Goal: Task Accomplishment & Management: Manage account settings

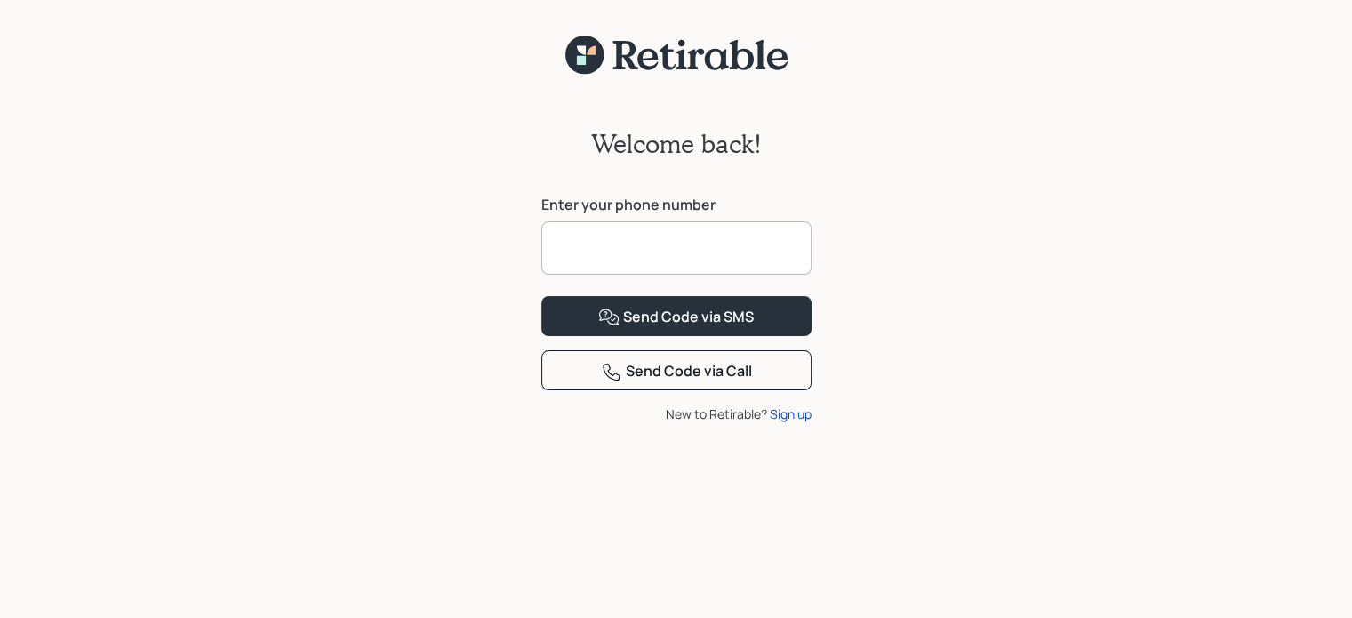
click at [633, 265] on input at bounding box center [676, 247] width 270 height 53
type input "**********"
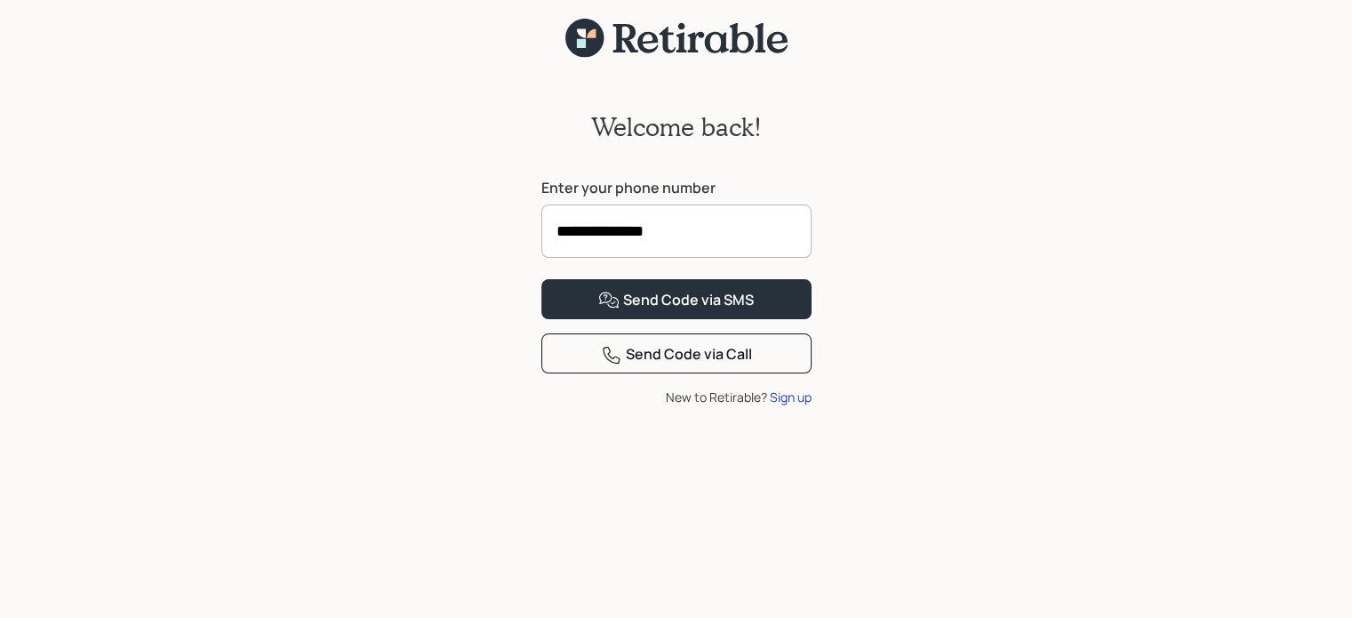
scroll to position [21, 0]
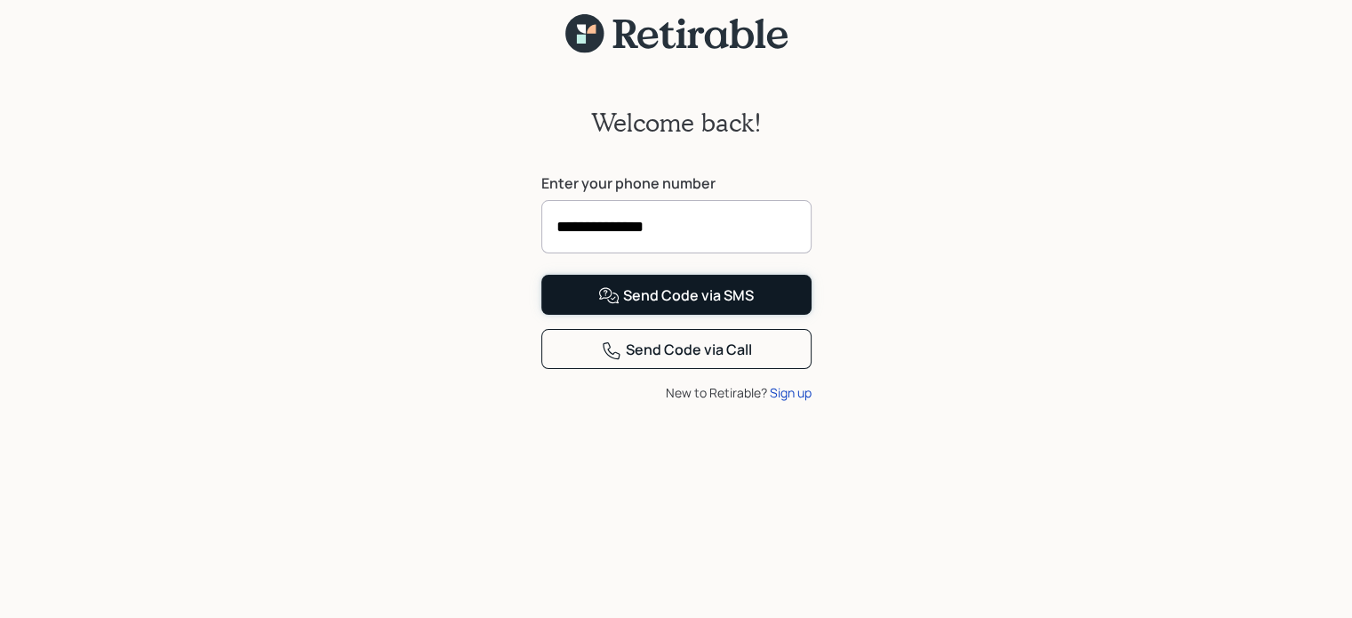
click at [683, 307] on div "Send Code via SMS" at bounding box center [676, 295] width 156 height 21
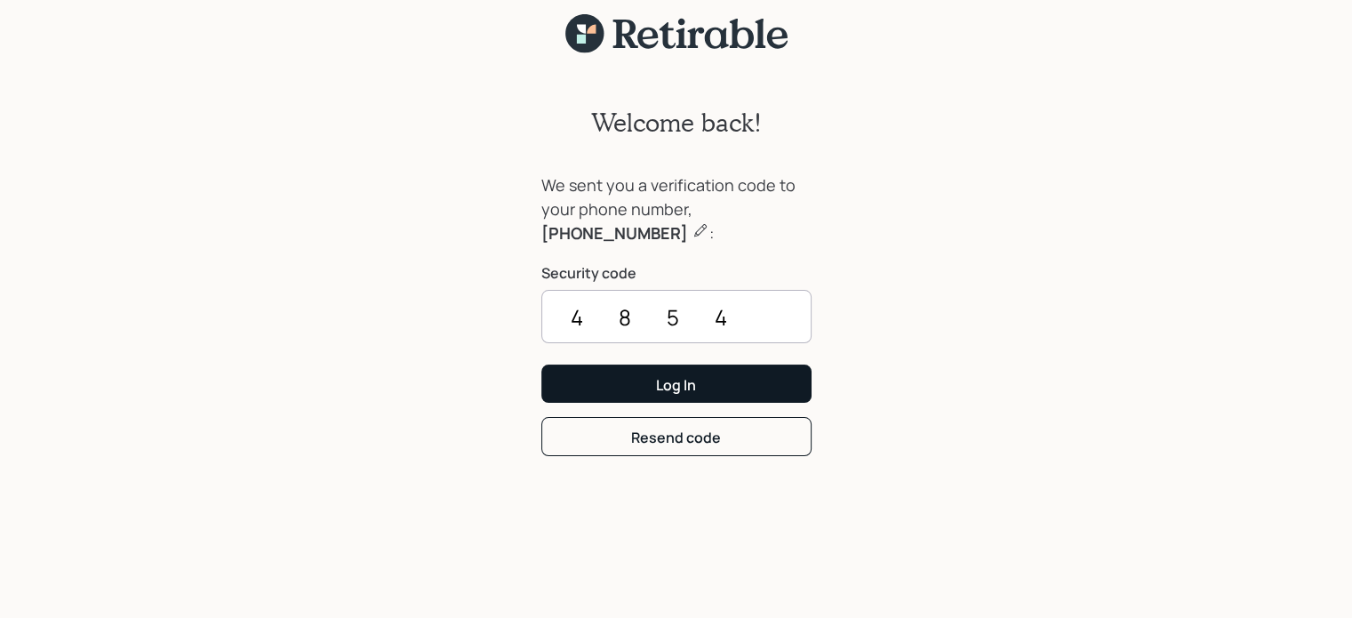
type input "4854"
click at [683, 378] on div "Log In" at bounding box center [676, 385] width 40 height 20
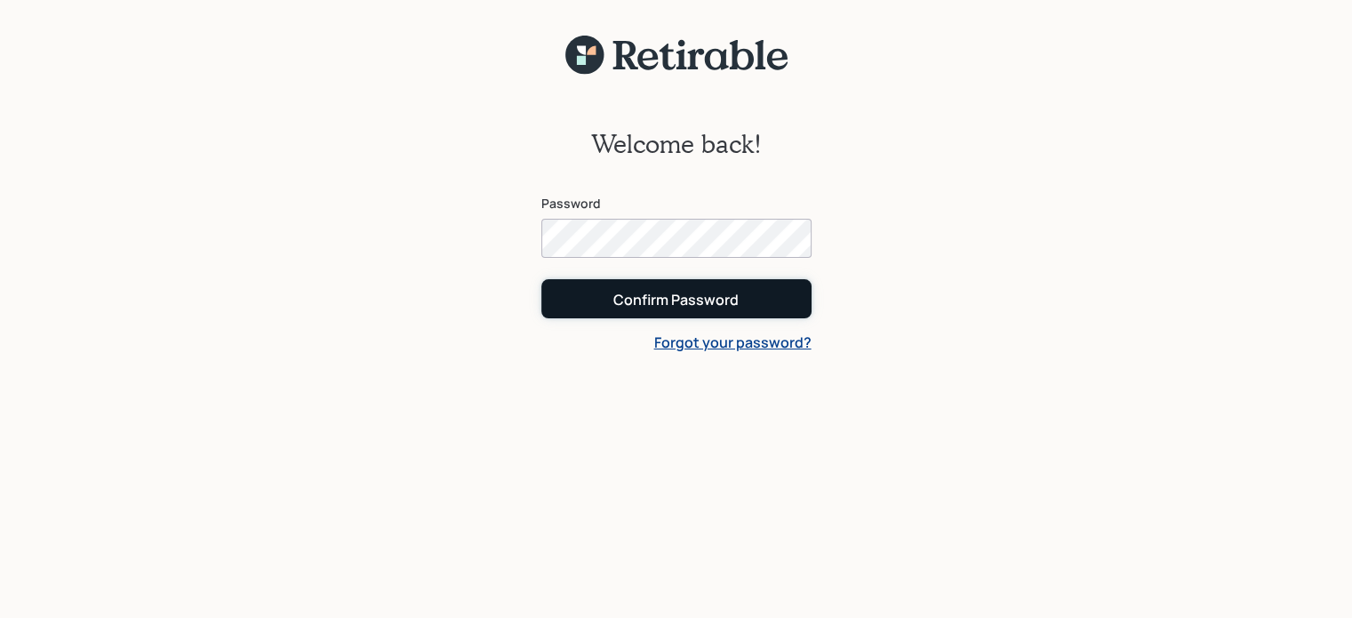
click at [690, 305] on div "Confirm Password" at bounding box center [675, 300] width 125 height 20
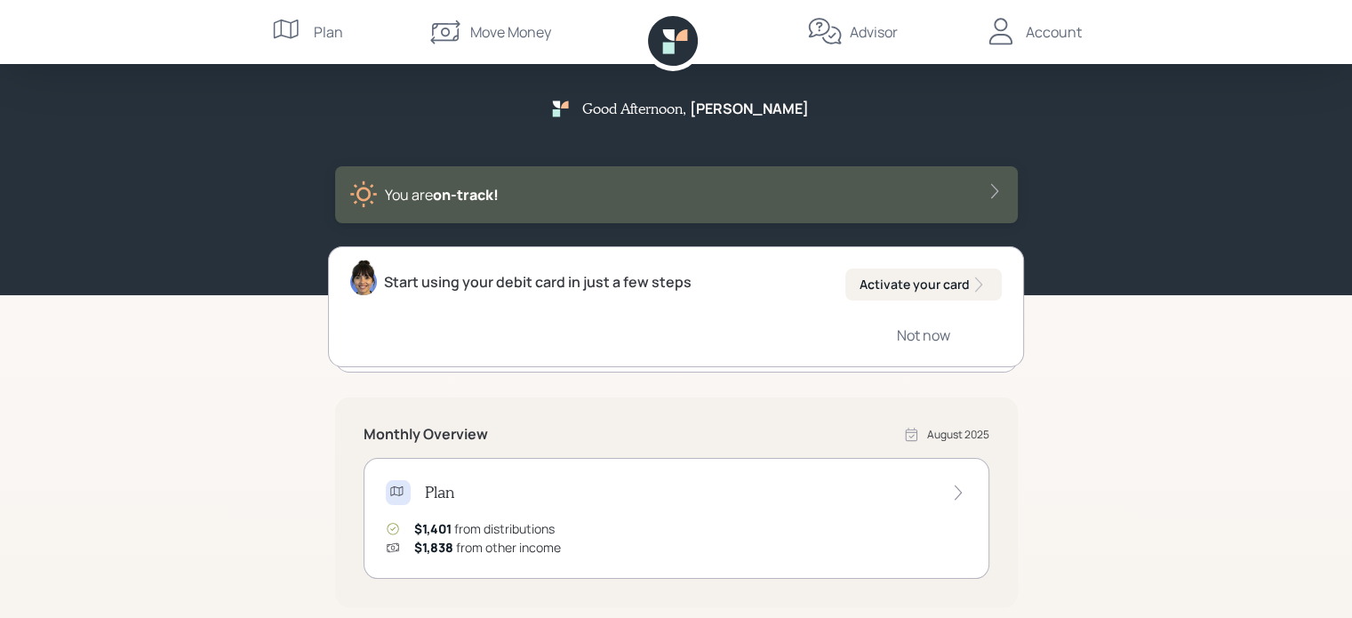
scroll to position [356, 0]
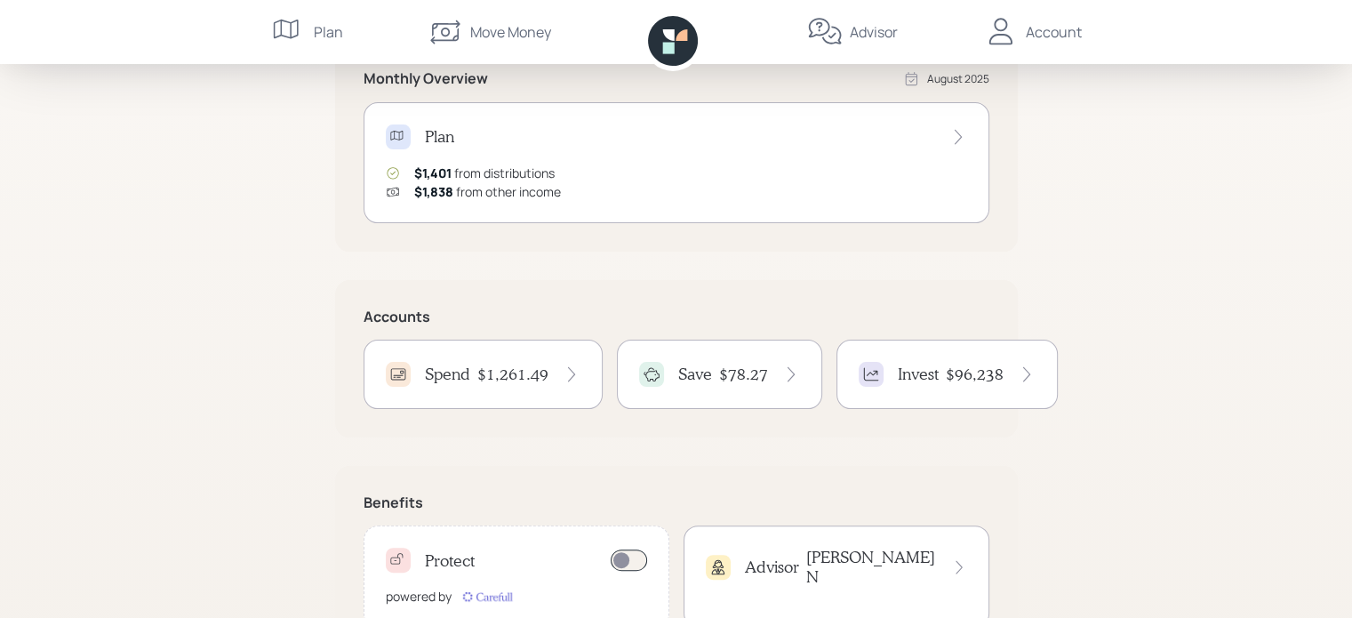
click at [789, 377] on icon at bounding box center [791, 374] width 18 height 18
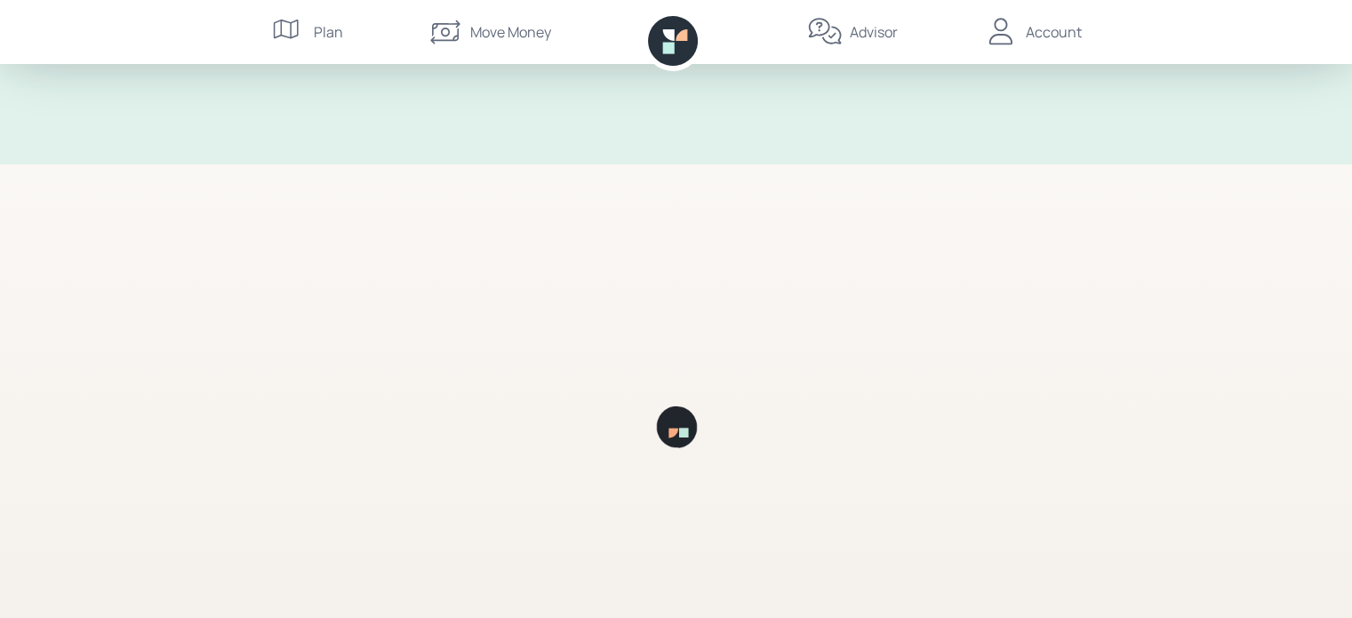
click at [789, 377] on div at bounding box center [676, 369] width 683 height 497
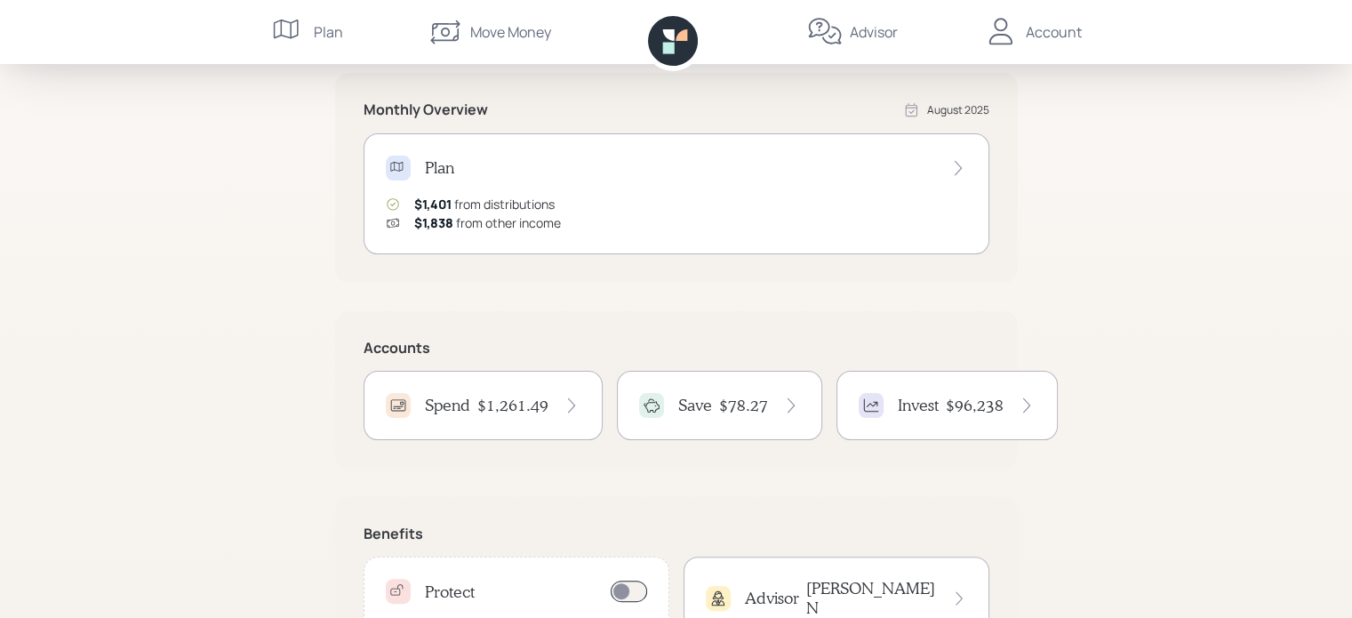
scroll to position [421, 0]
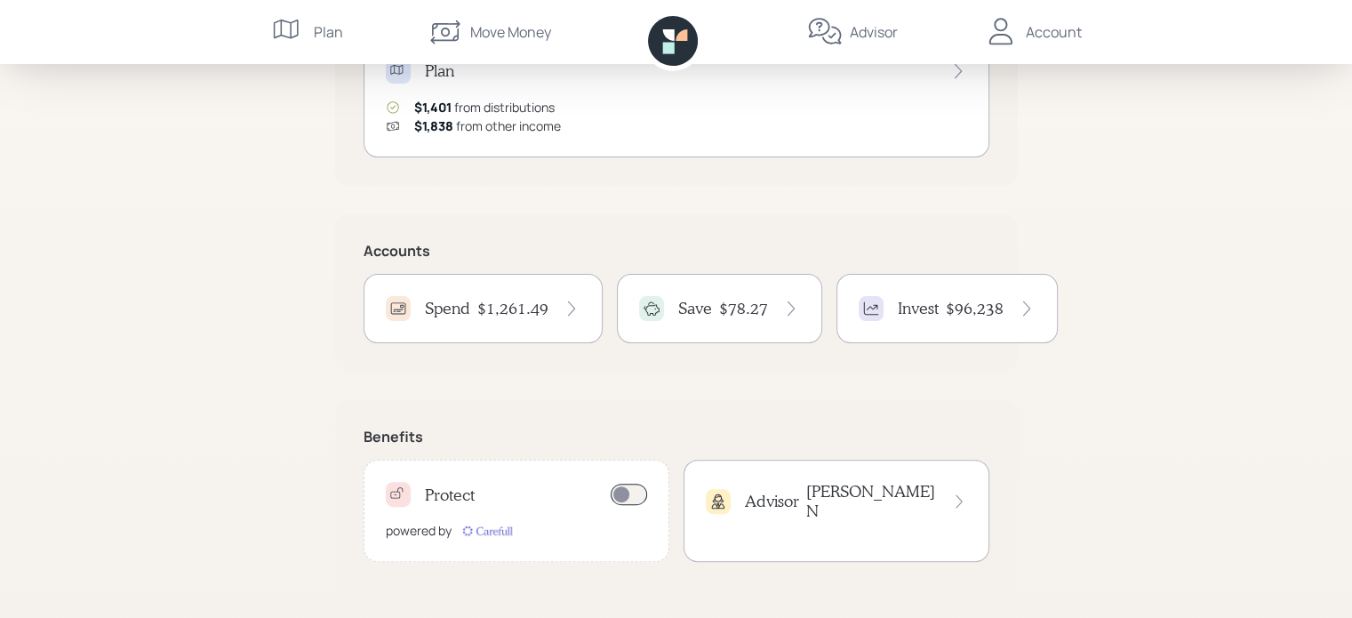
click at [565, 305] on icon at bounding box center [572, 309] width 18 height 18
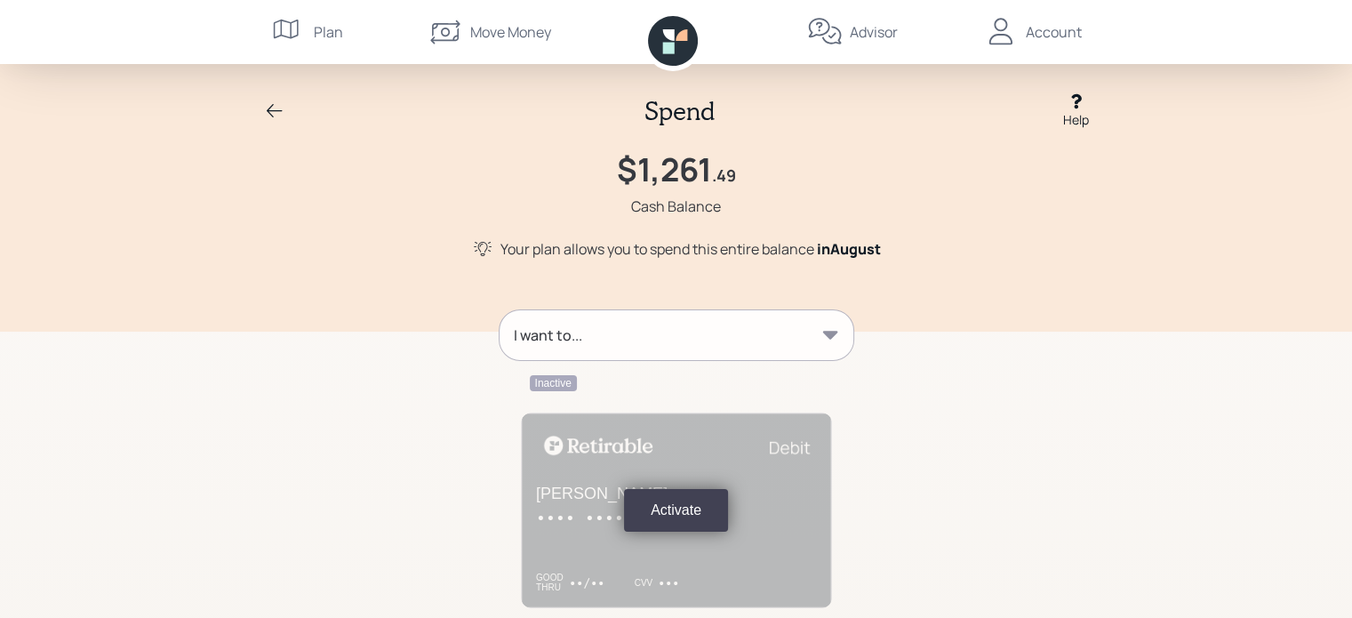
click at [831, 333] on icon at bounding box center [829, 335] width 15 height 8
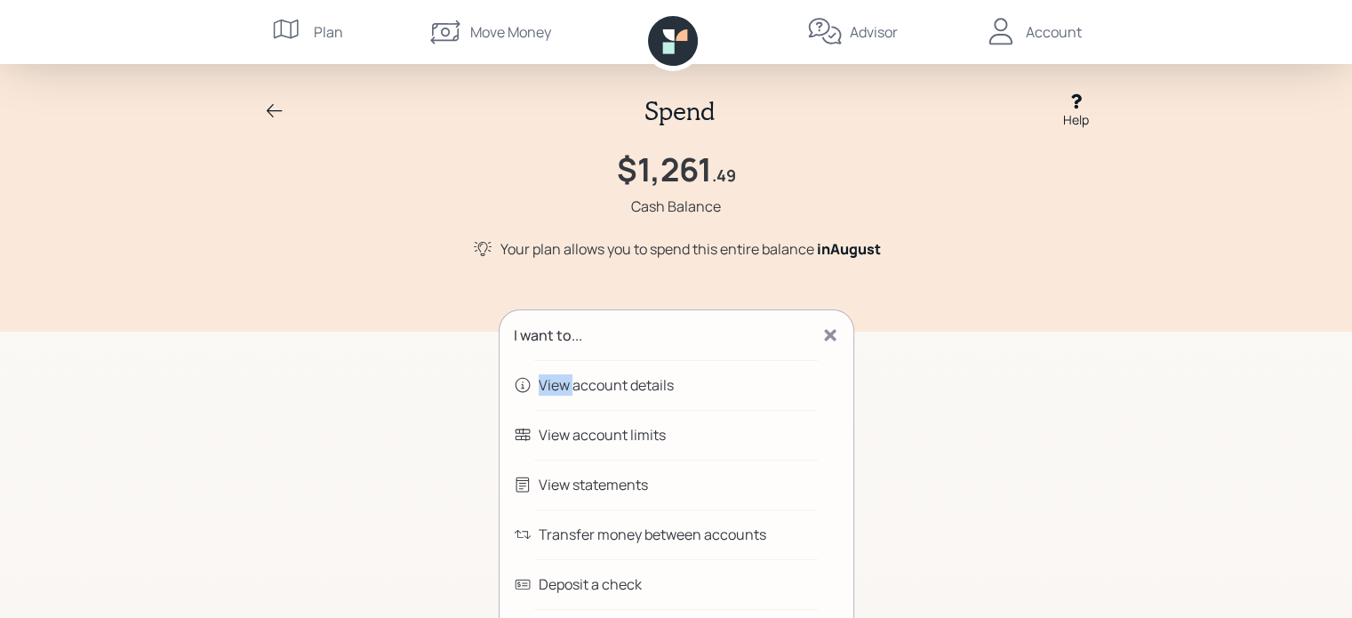
click at [831, 333] on icon at bounding box center [830, 336] width 12 height 12
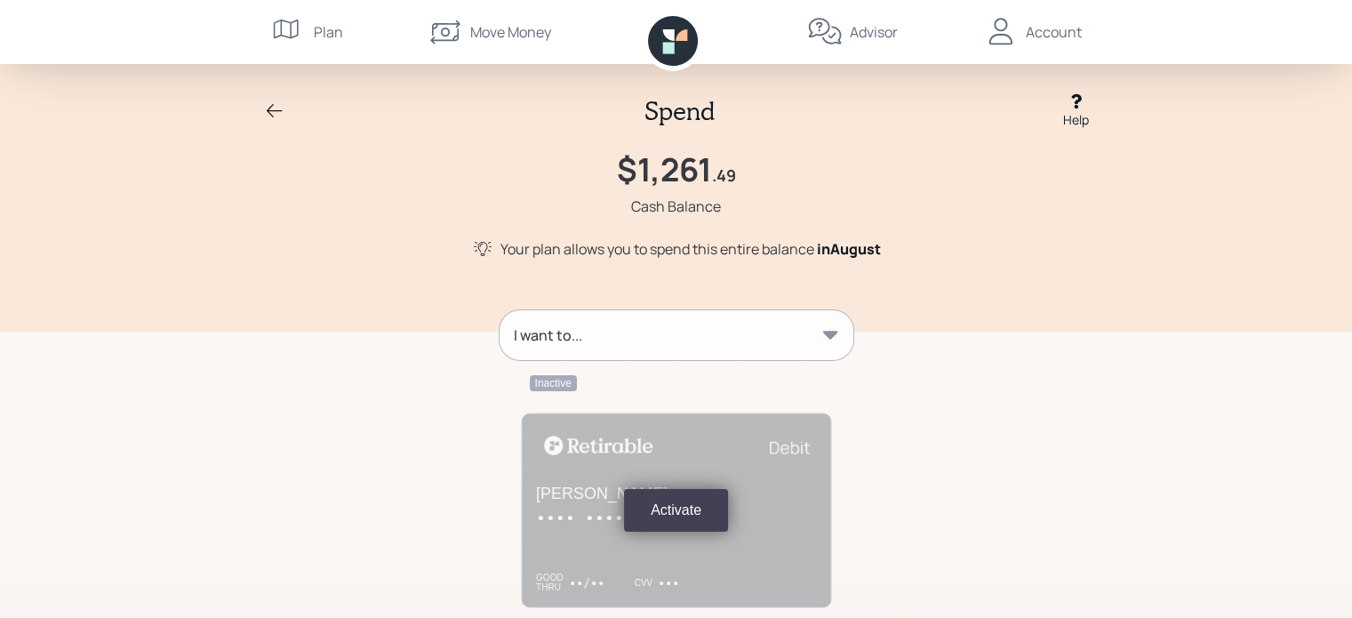
click at [831, 333] on icon at bounding box center [829, 335] width 15 height 8
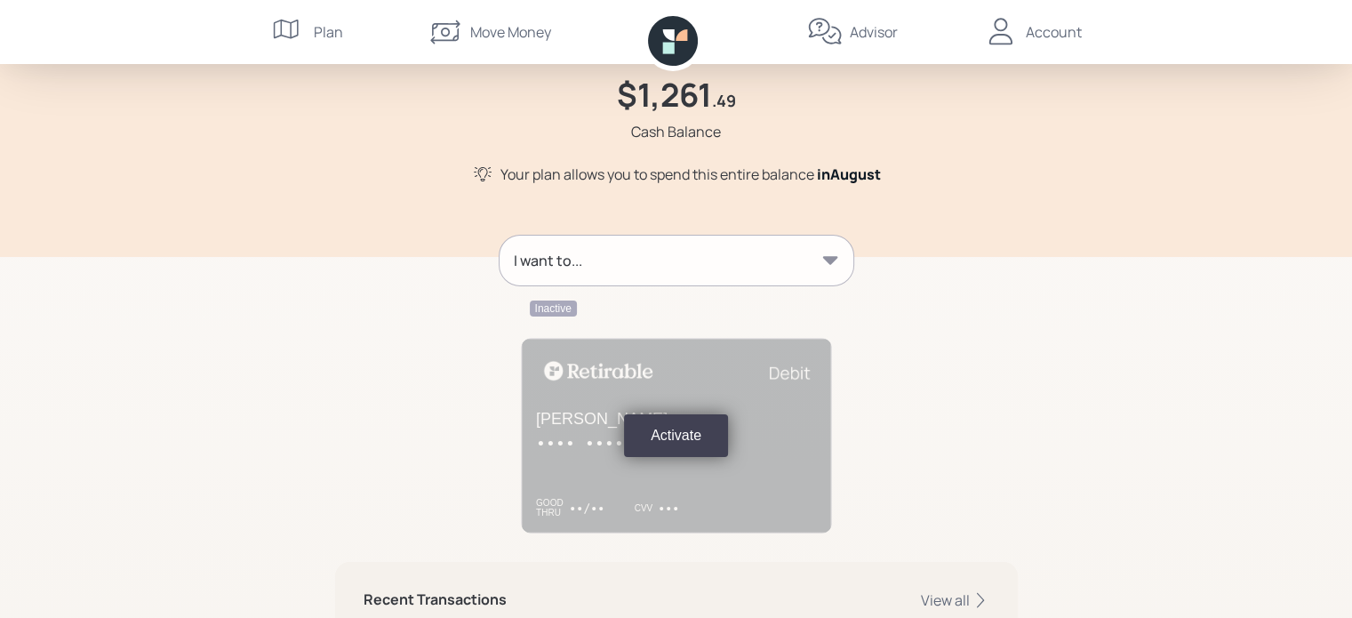
scroll to position [178, 0]
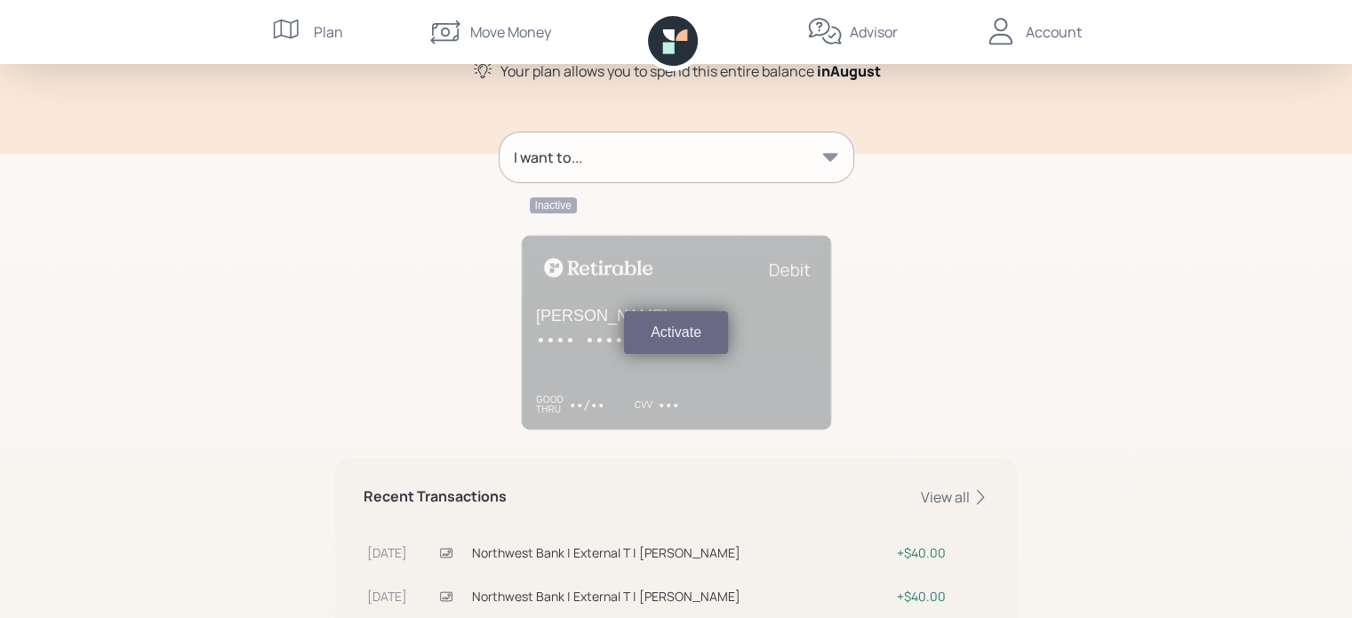
click at [684, 340] on button "Activate" at bounding box center [676, 332] width 104 height 43
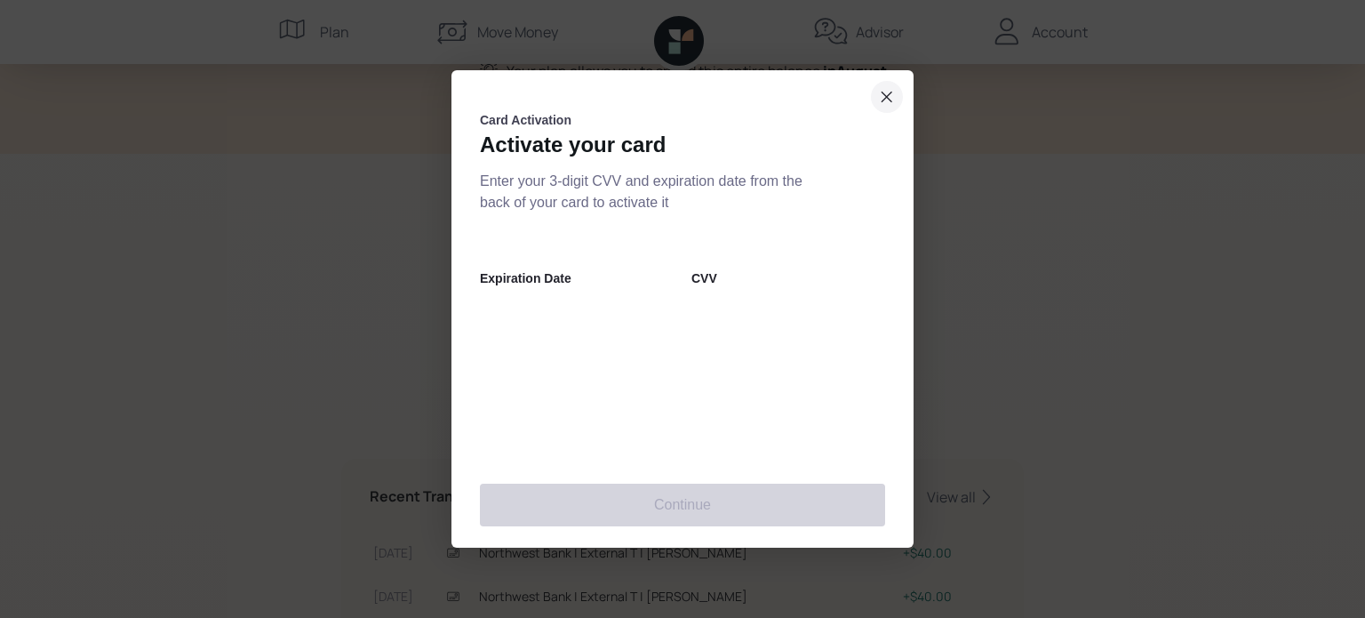
click at [892, 99] on icon "close dialog" at bounding box center [887, 96] width 14 height 21
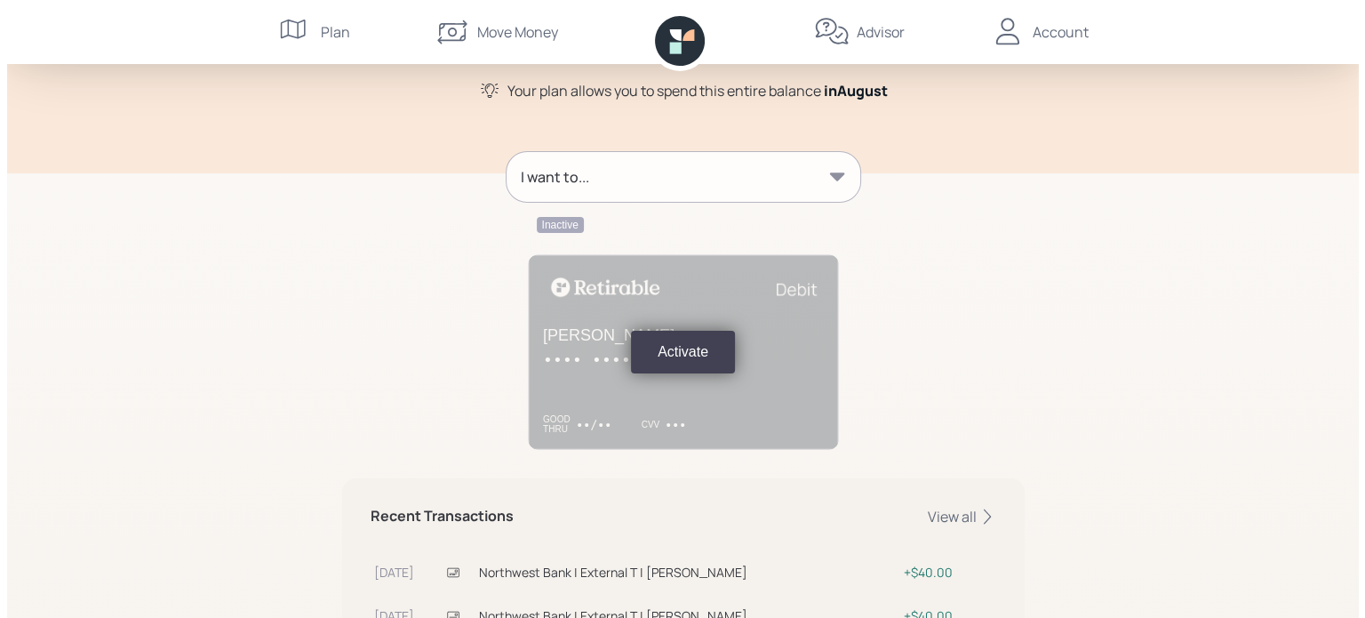
scroll to position [0, 0]
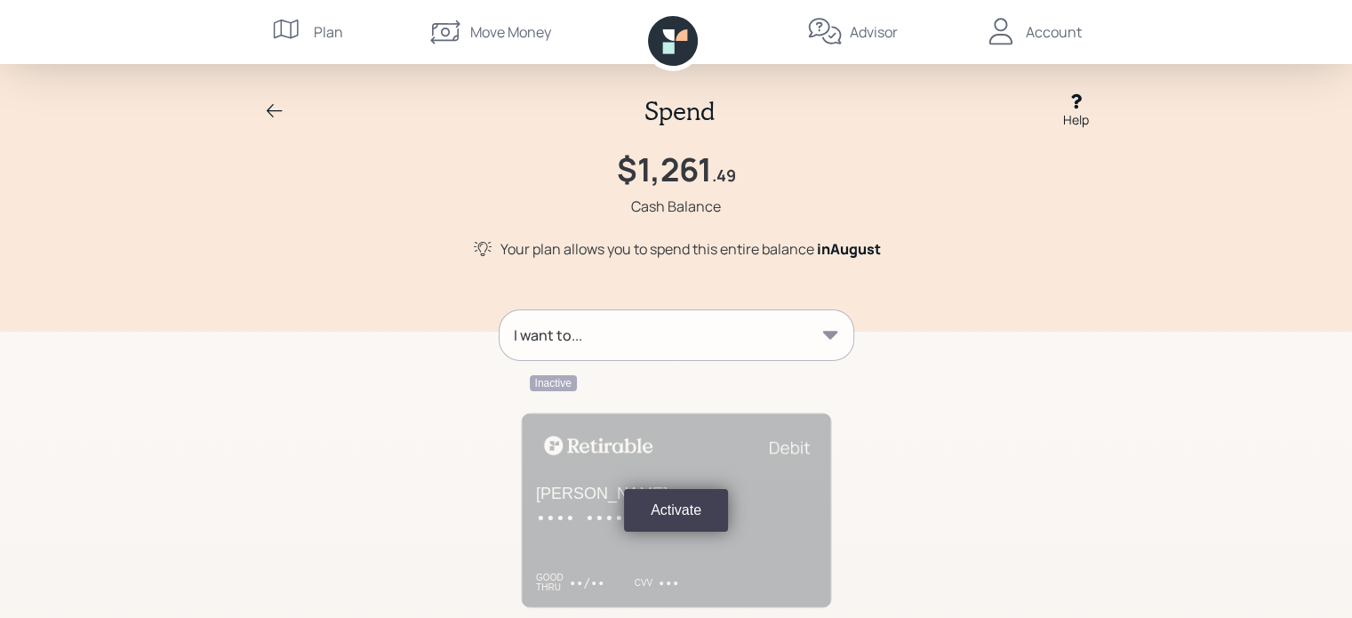
click at [245, 291] on div "Spend Help $1,261 .49 Cash Balance Your plan allows you to spend this entire ba…" at bounding box center [676, 166] width 1352 height 332
click at [1043, 28] on div "Account" at bounding box center [1054, 31] width 56 height 21
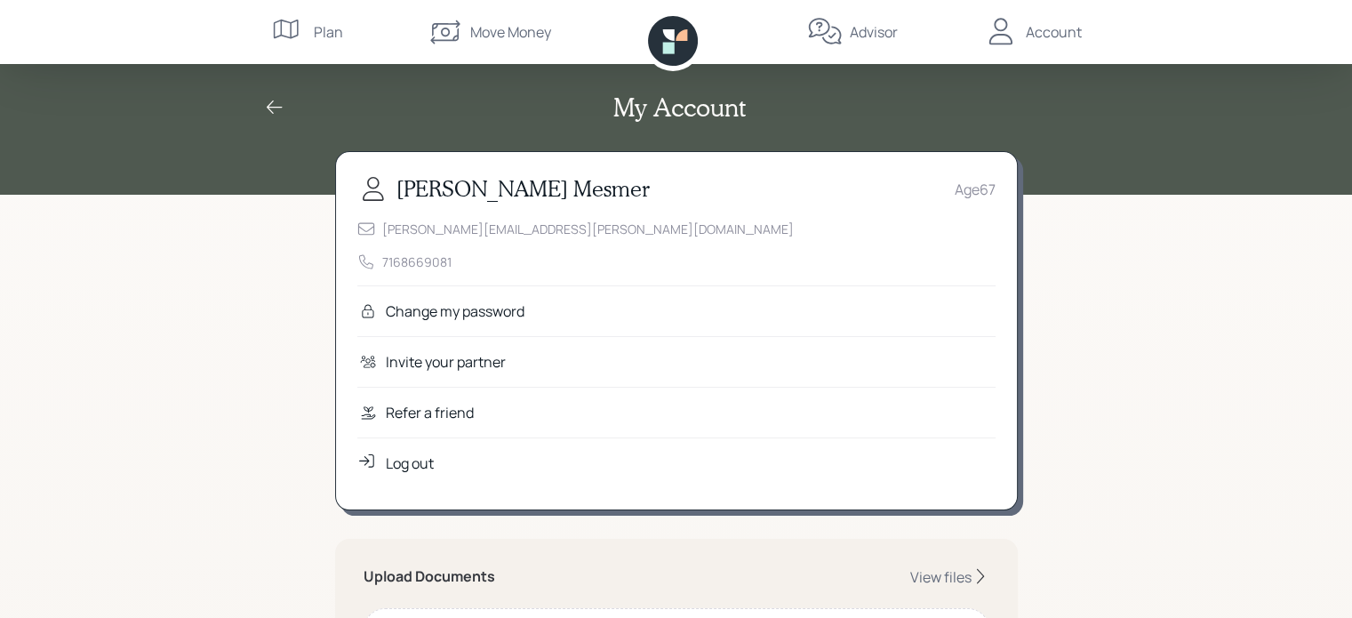
click at [501, 31] on div "Move Money" at bounding box center [510, 31] width 81 height 21
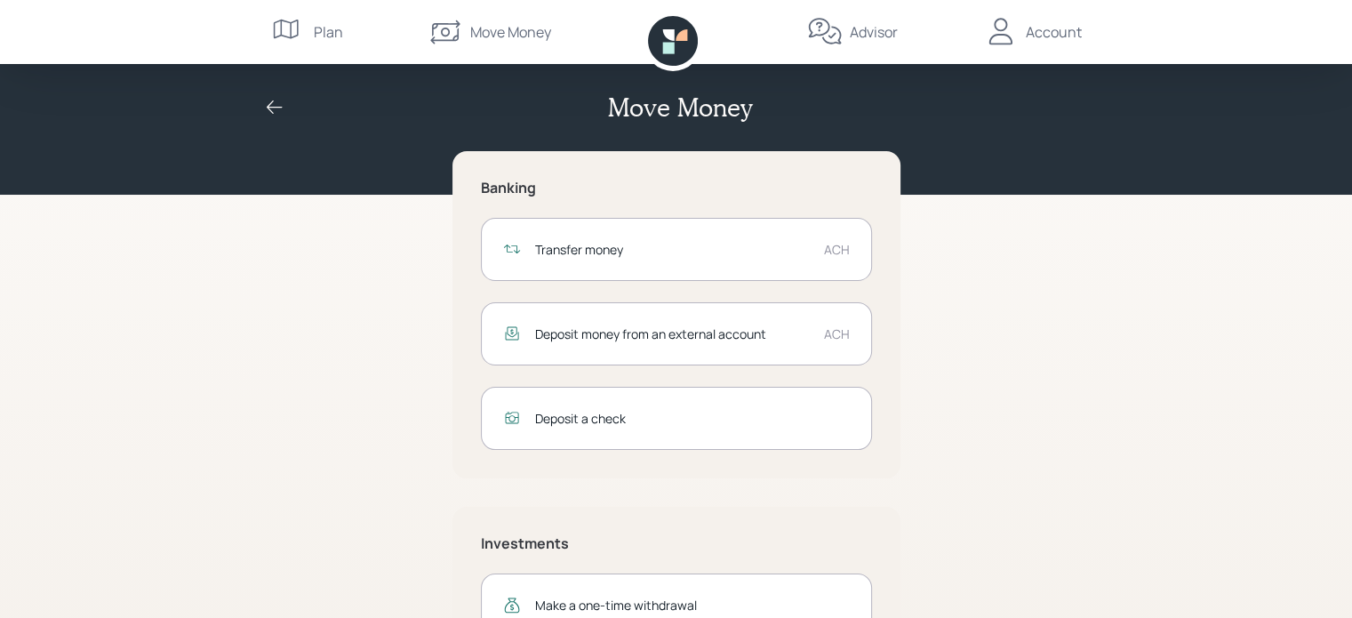
click at [840, 252] on div "ACH" at bounding box center [837, 249] width 26 height 19
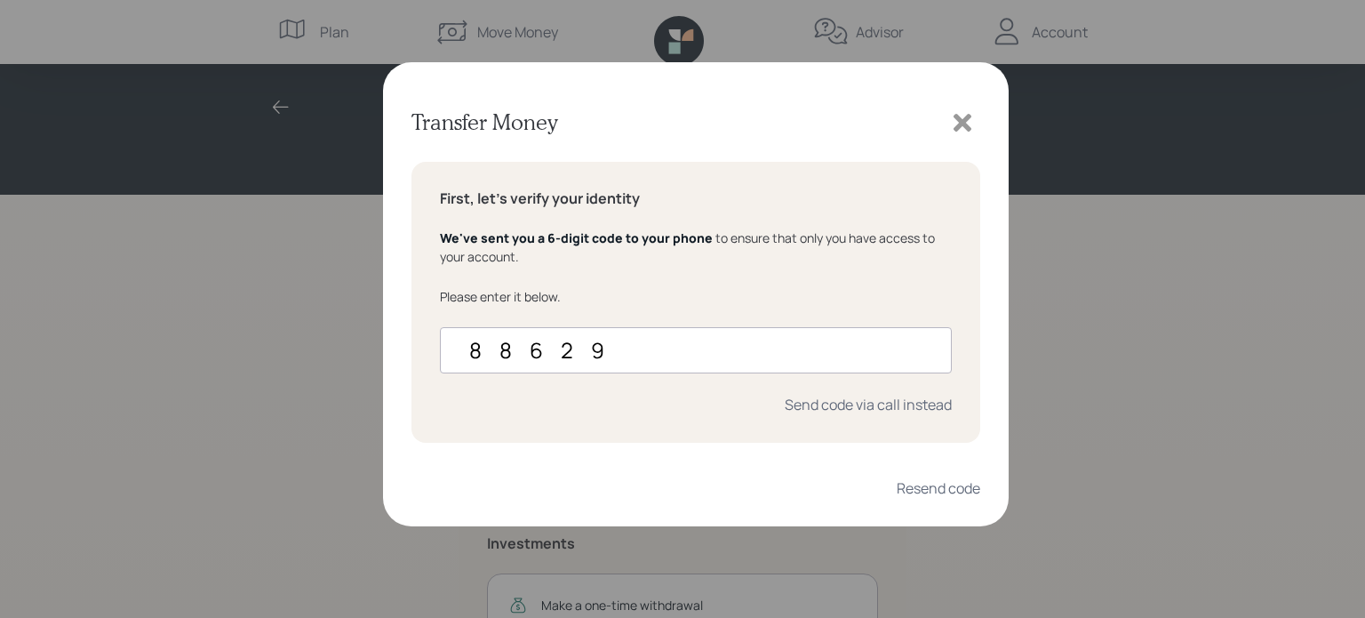
type input "886293"
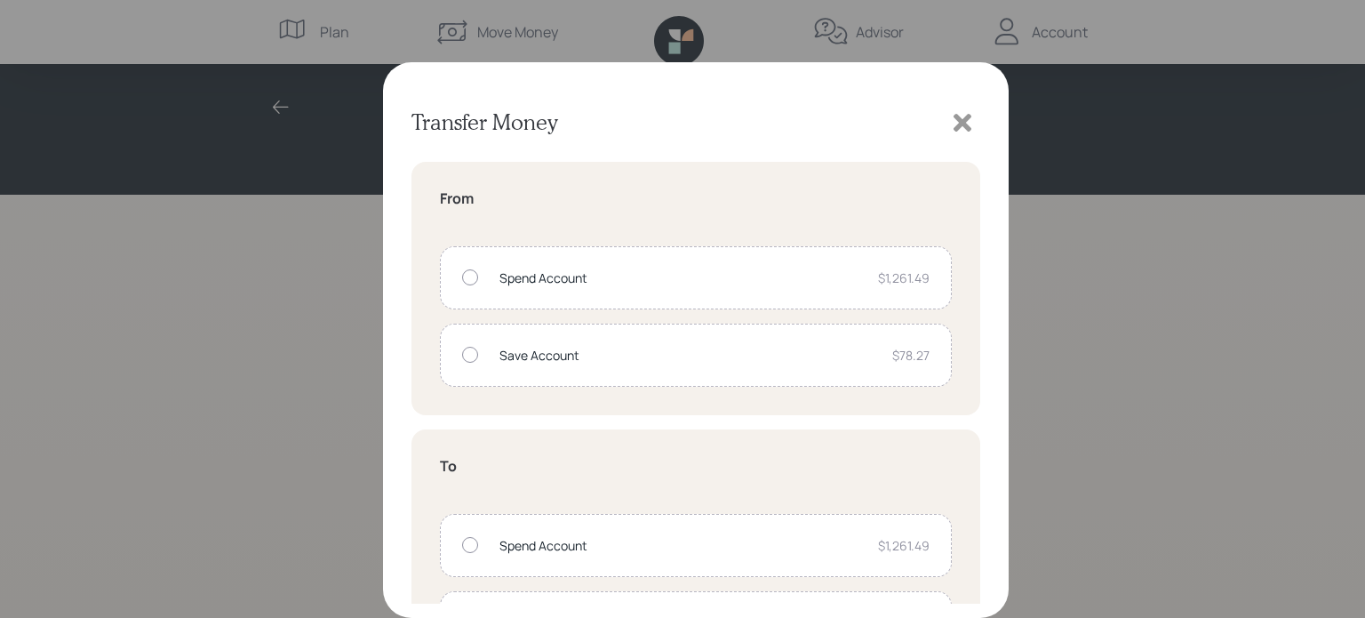
click at [475, 276] on div at bounding box center [470, 277] width 16 height 16
radio input "true"
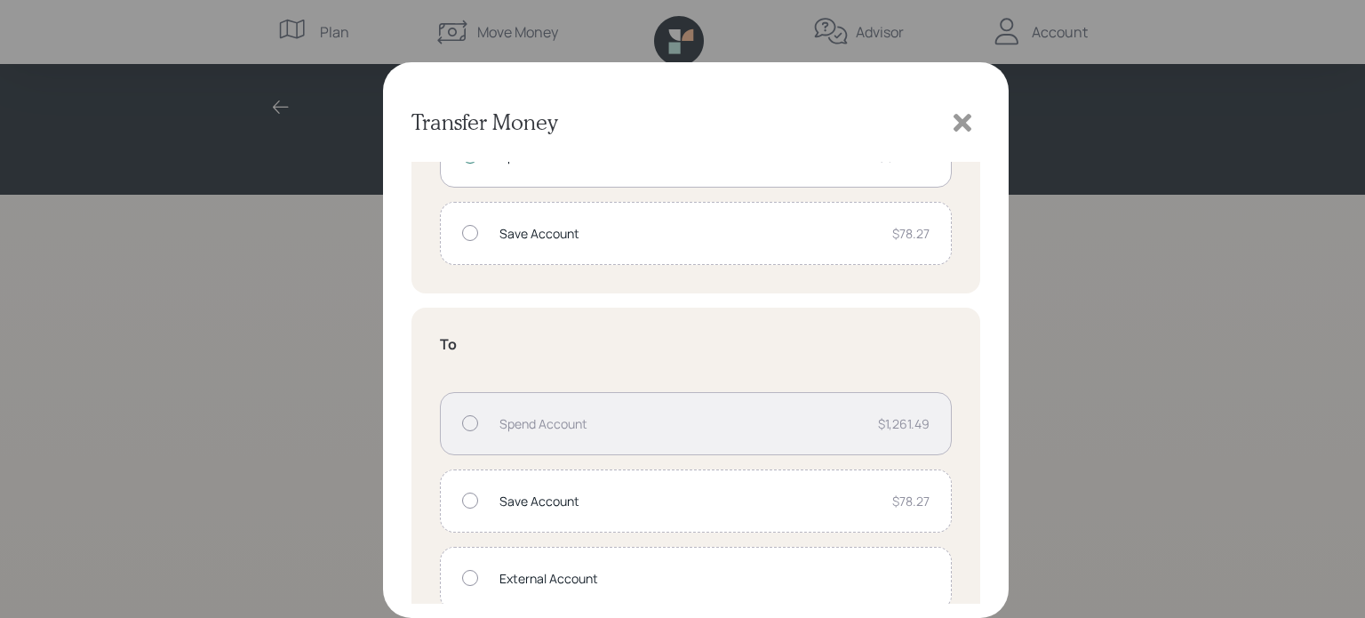
scroll to position [154, 0]
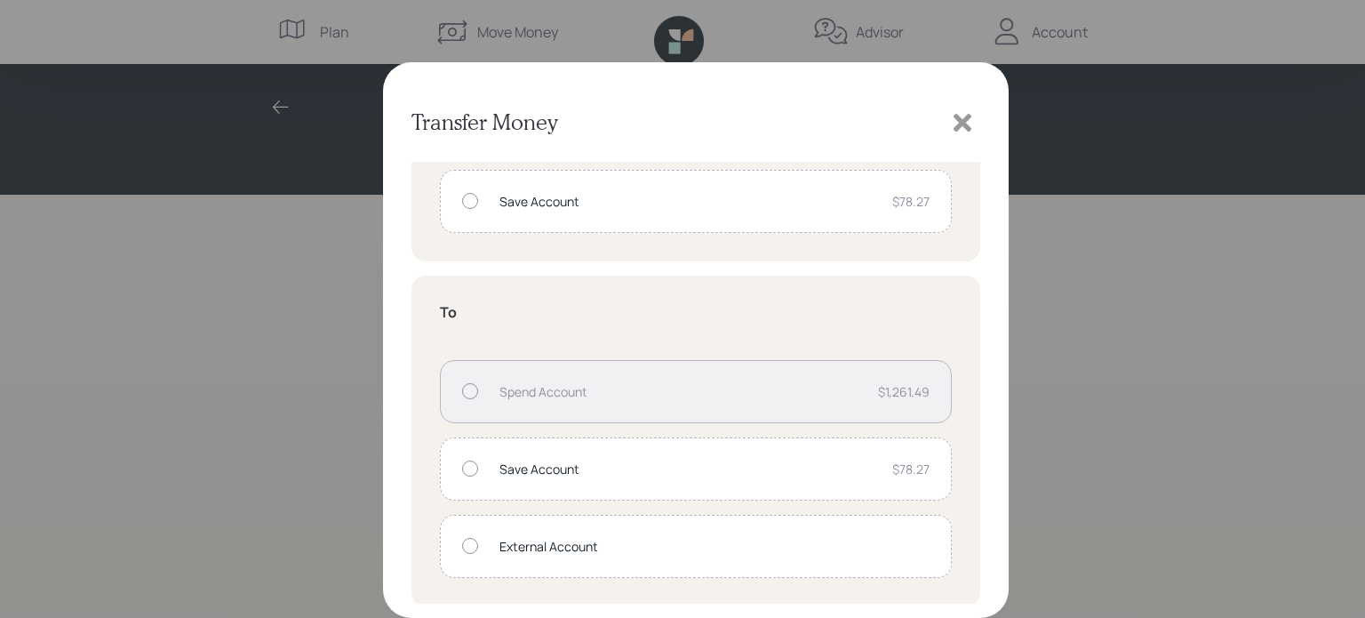
click at [466, 540] on div at bounding box center [470, 546] width 16 height 16
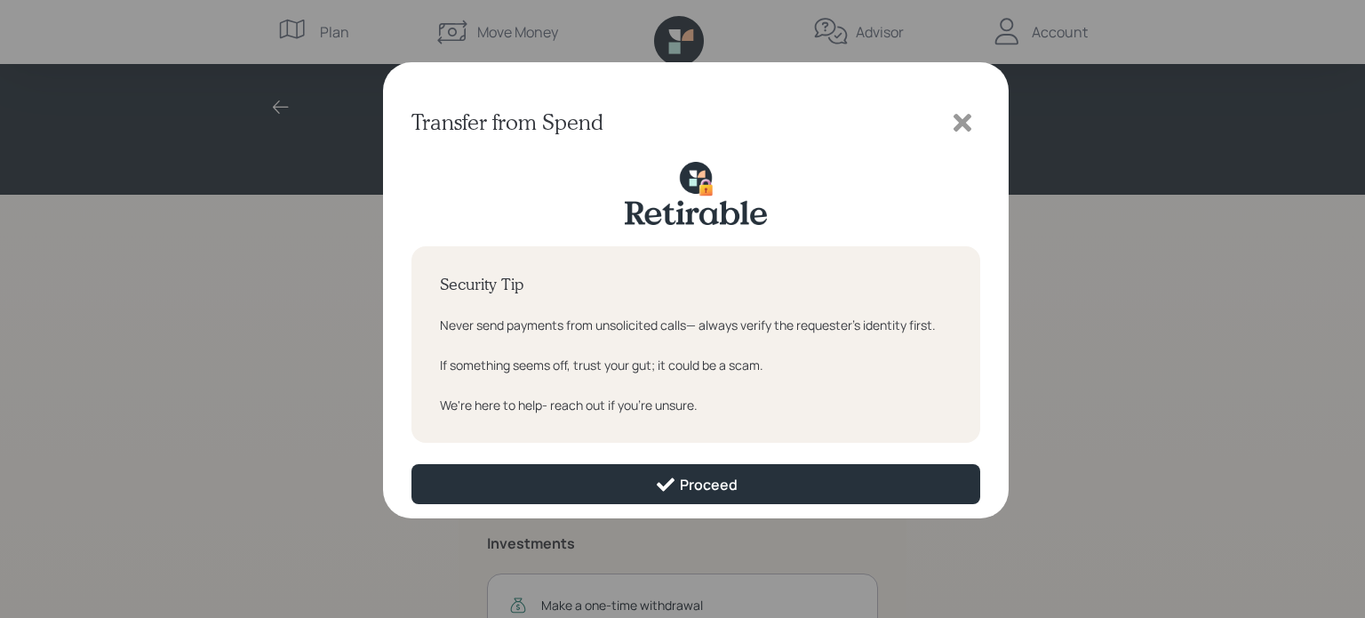
scroll to position [0, 0]
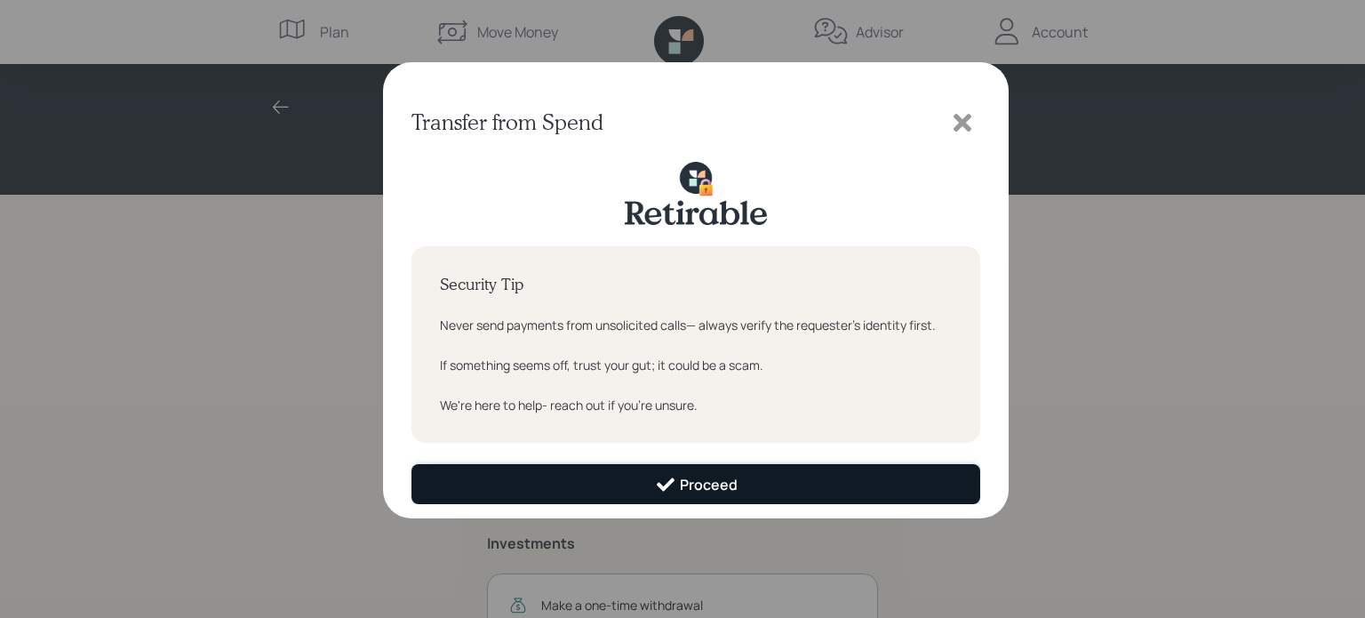
click at [852, 484] on button "Proceed" at bounding box center [696, 484] width 569 height 40
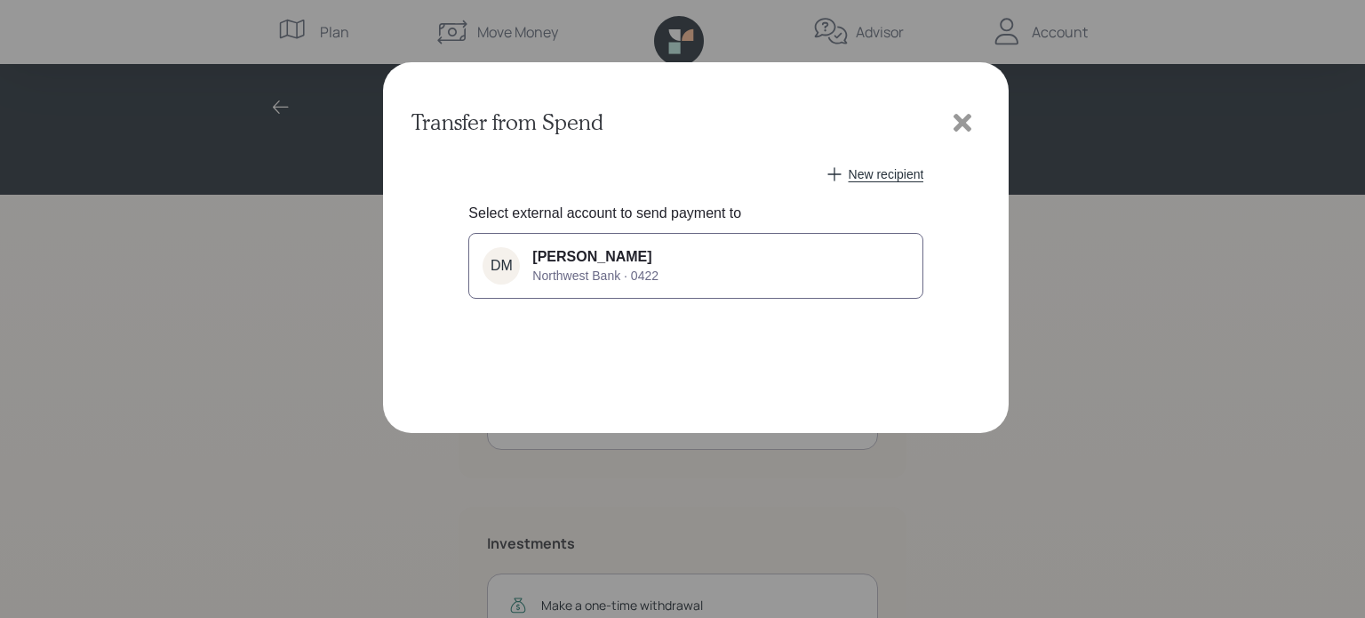
click at [779, 268] on button "[PERSON_NAME] Northwest Bank · 0422" at bounding box center [695, 266] width 455 height 66
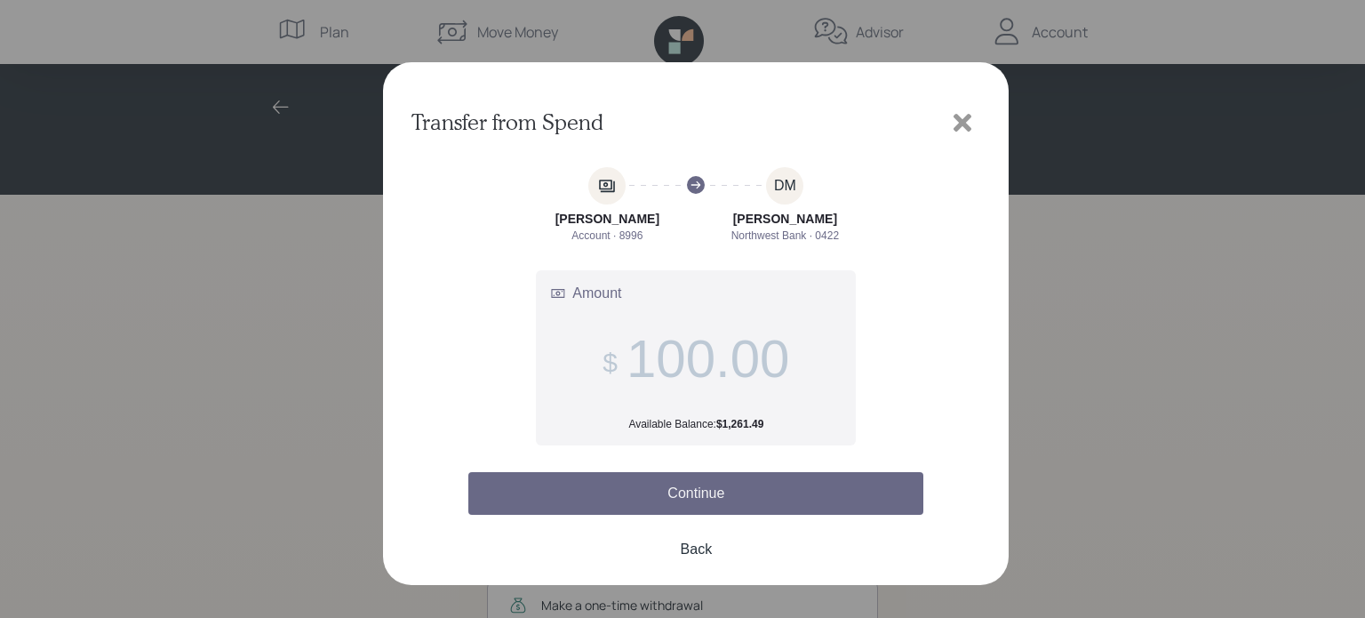
type input "100.00"
click at [729, 499] on button "Continue" at bounding box center [695, 493] width 455 height 43
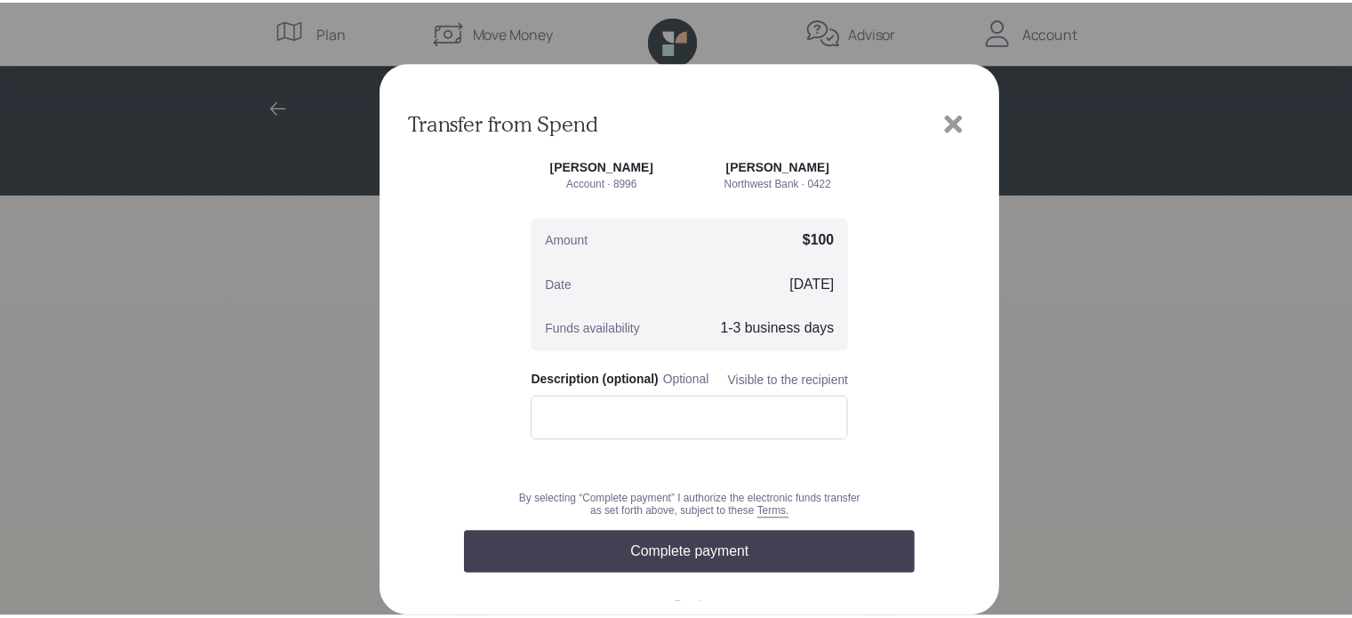
scroll to position [82, 0]
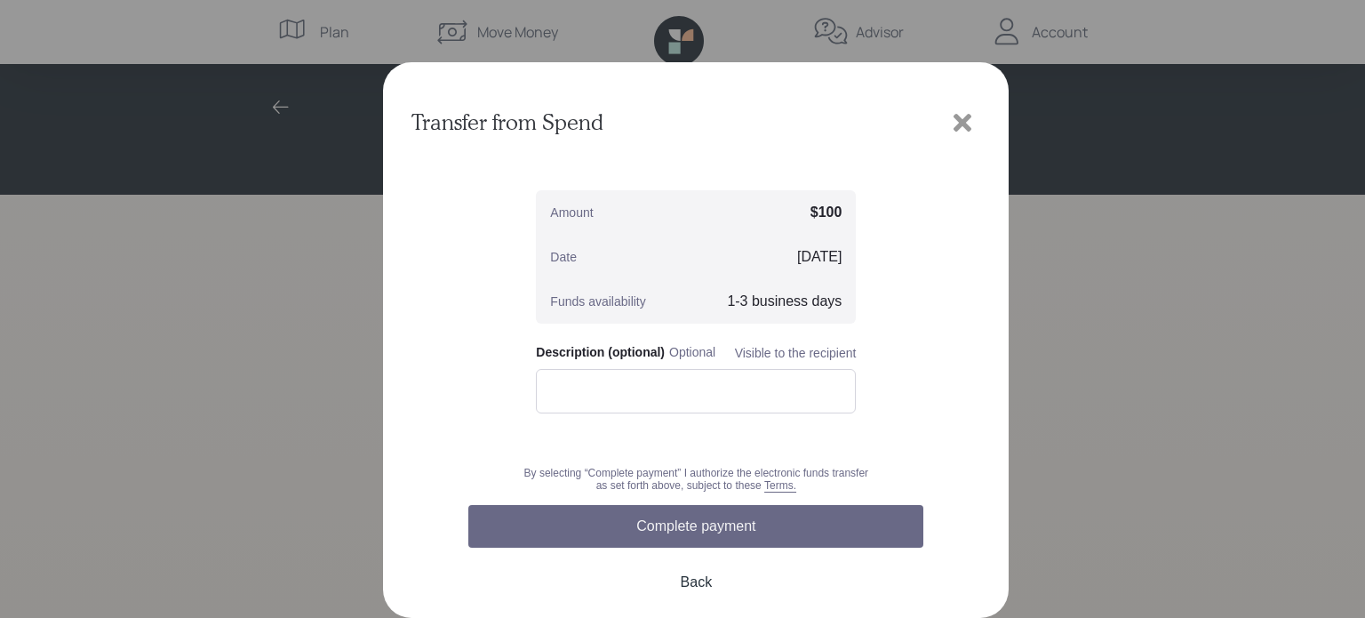
click at [707, 519] on button "Complete payment" at bounding box center [695, 526] width 455 height 43
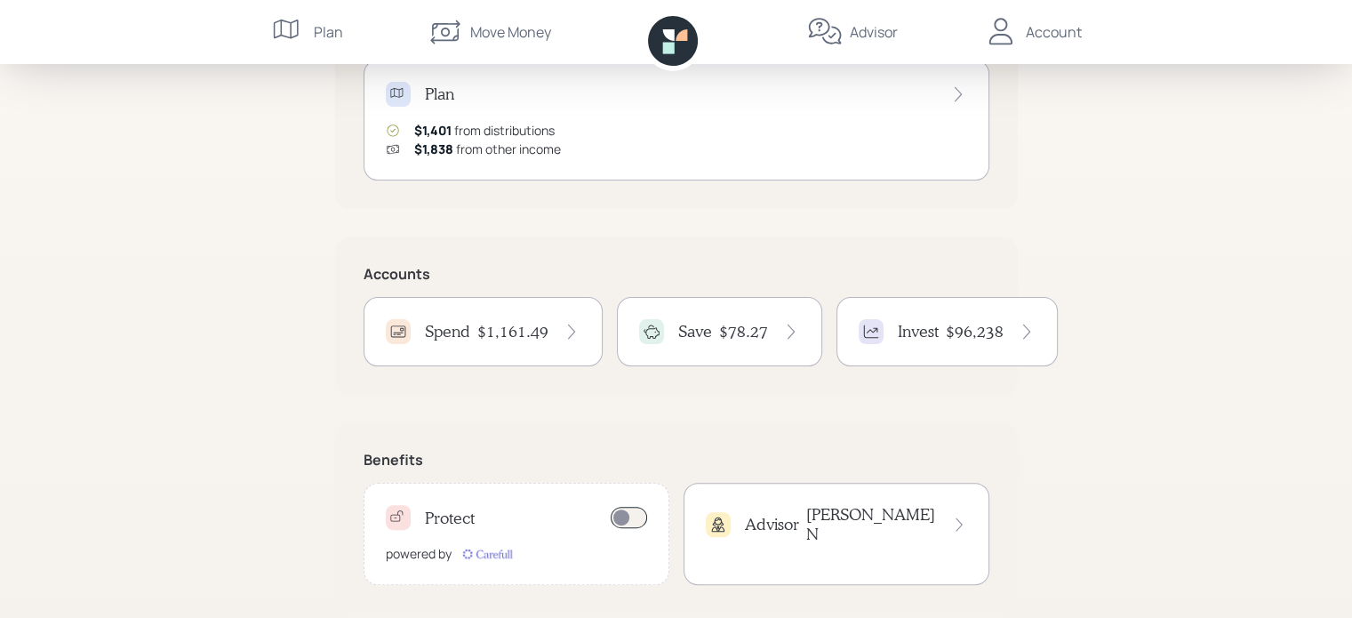
scroll to position [421, 0]
